Goal: Check status: Check status

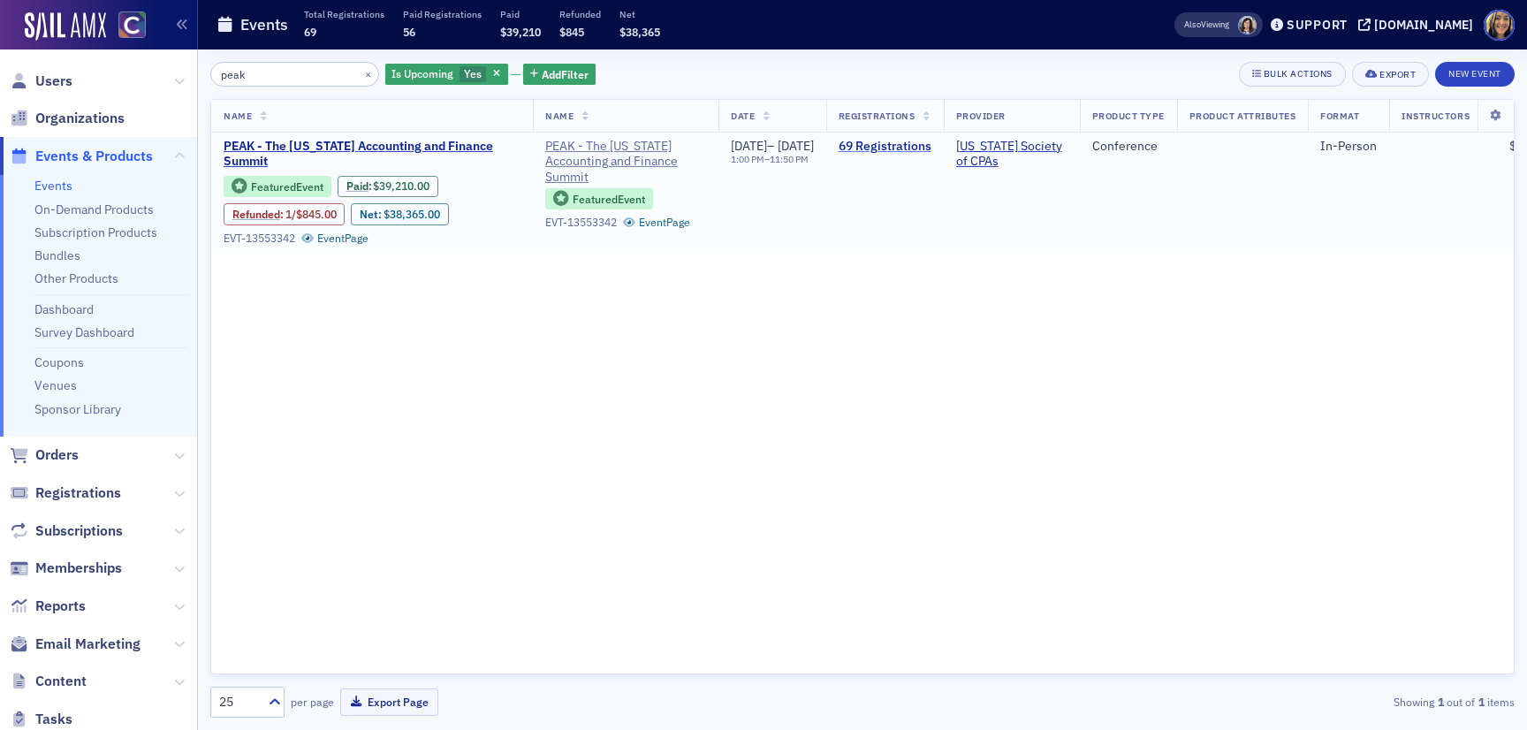
type input "peak"
click at [929, 140] on link "69 Registrations" at bounding box center [884, 147] width 93 height 16
